Goal: Information Seeking & Learning: Learn about a topic

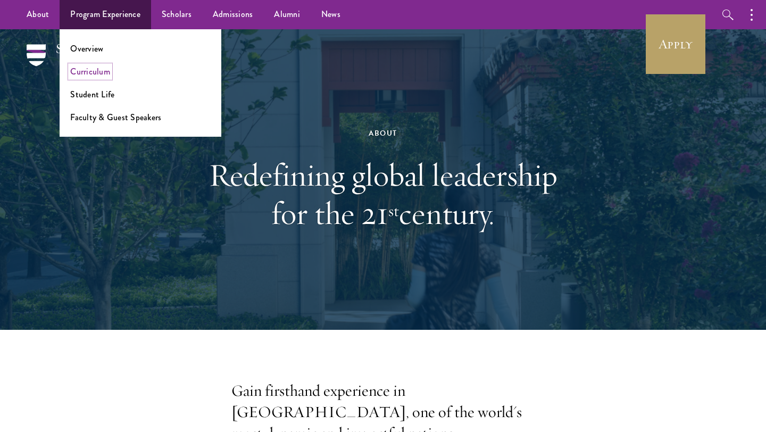
click at [90, 72] on link "Curriculum" at bounding box center [90, 71] width 40 height 12
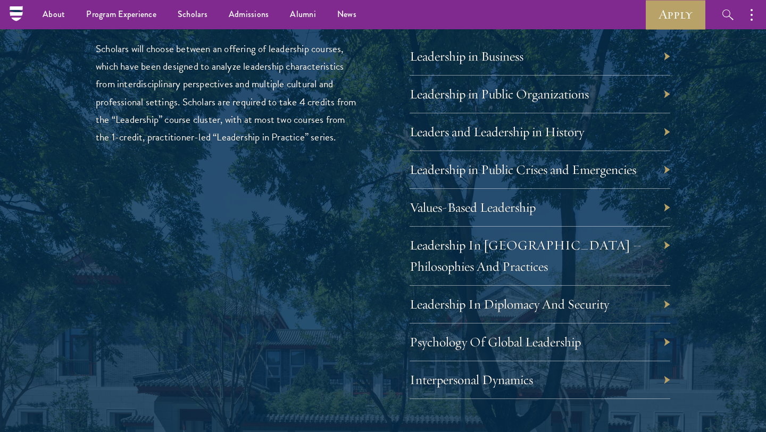
scroll to position [1792, 0]
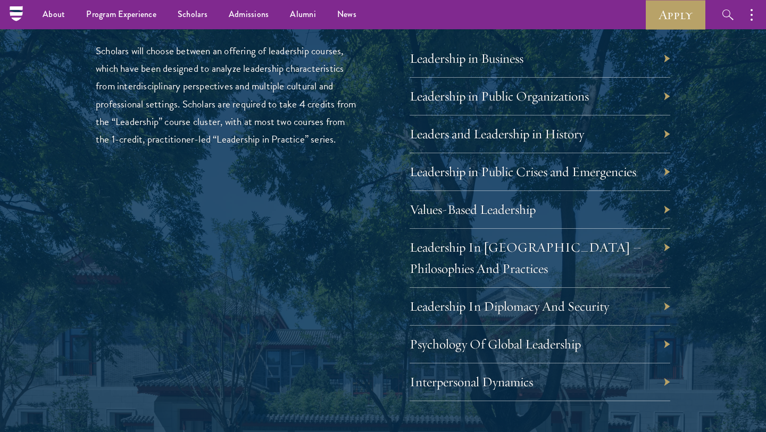
click at [661, 382] on div "Interpersonal Dynamics" at bounding box center [539, 382] width 260 height 38
click at [666, 379] on div "Interpersonal Dynamics" at bounding box center [539, 382] width 260 height 38
click at [666, 381] on div "Interpersonal Dynamics" at bounding box center [539, 382] width 260 height 38
click at [666, 382] on div "Interpersonal Dynamics" at bounding box center [539, 382] width 260 height 38
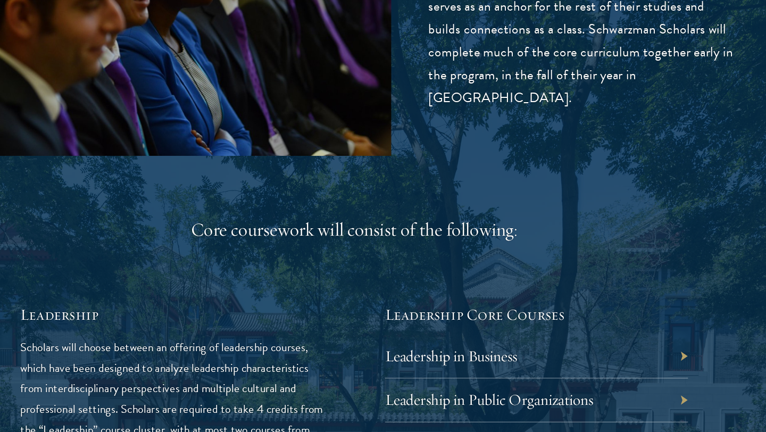
scroll to position [1560, 0]
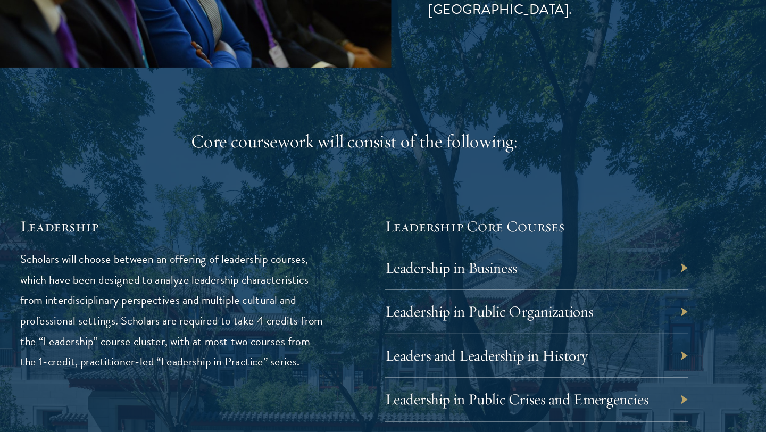
click at [665, 295] on div "Leadership in Business" at bounding box center [539, 291] width 260 height 38
click at [665, 288] on div "Leadership in Business" at bounding box center [539, 291] width 260 height 38
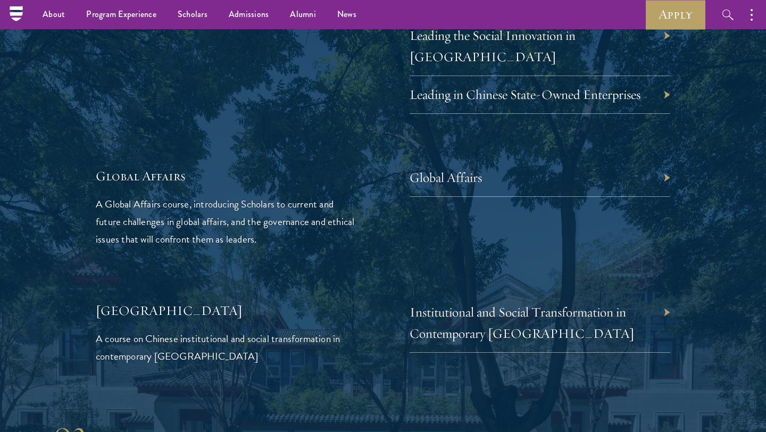
scroll to position [2380, 0]
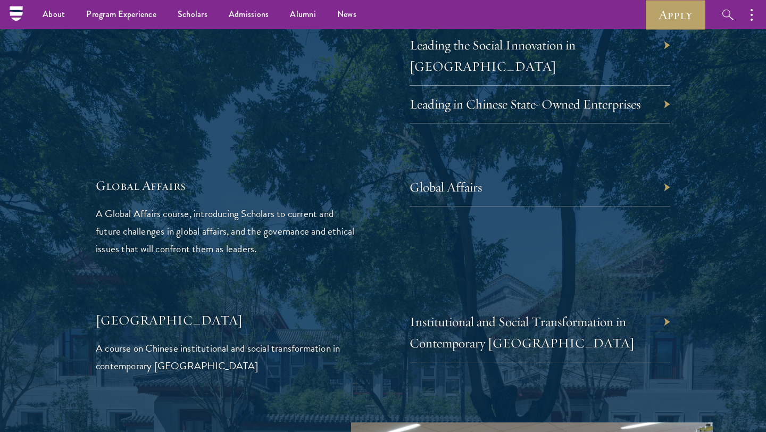
click at [666, 169] on div "Global Affairs" at bounding box center [539, 188] width 260 height 38
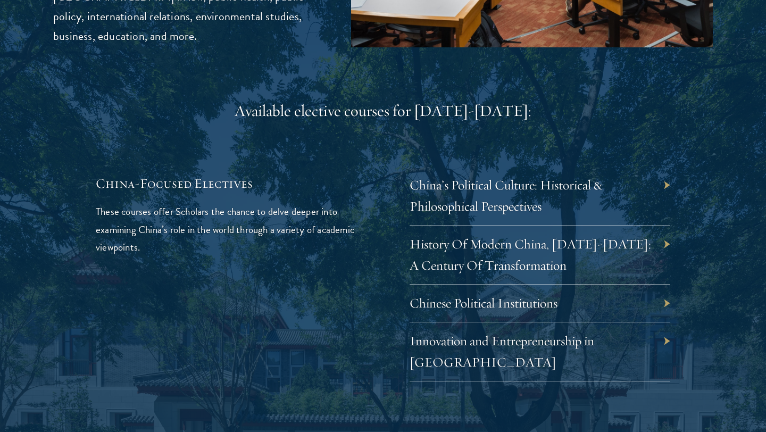
scroll to position [3028, 0]
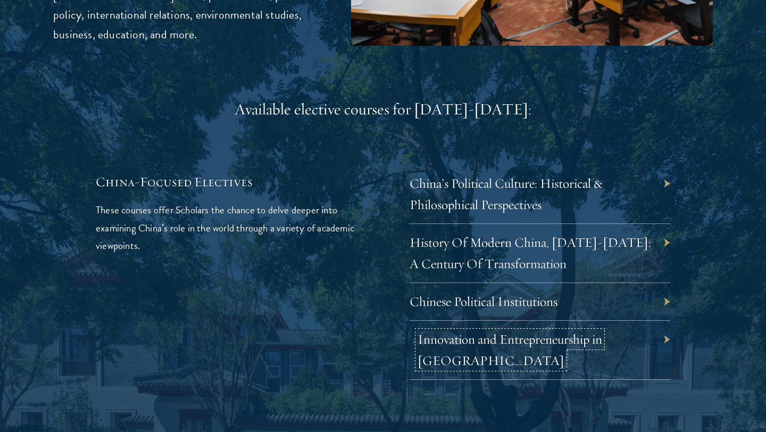
click at [559, 331] on link "Innovation and Entrepreneurship in [GEOGRAPHIC_DATA]" at bounding box center [509, 350] width 184 height 38
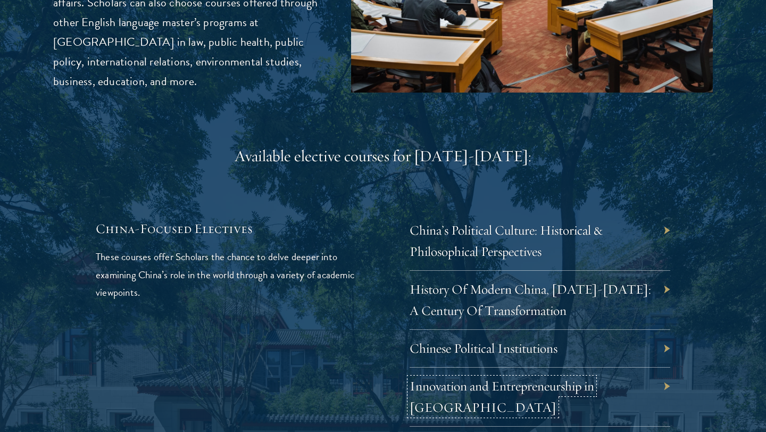
scroll to position [2982, 0]
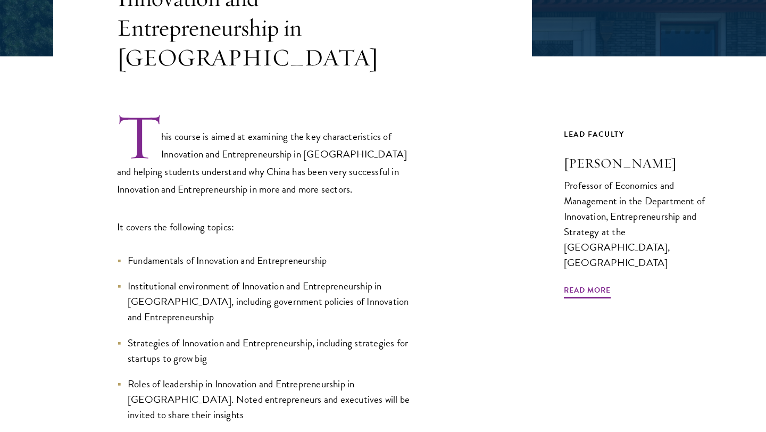
scroll to position [283, 0]
